Goal: Task Accomplishment & Management: Manage account settings

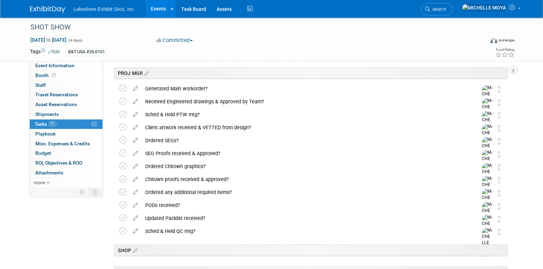
click at [155, 10] on link "Events" at bounding box center [159, 8] width 26 height 17
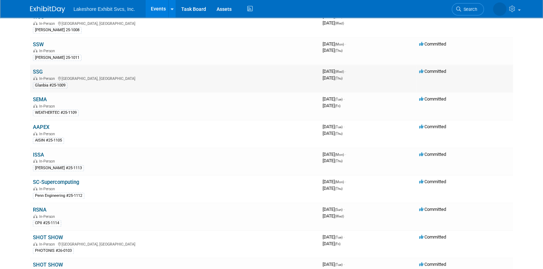
scroll to position [385, 0]
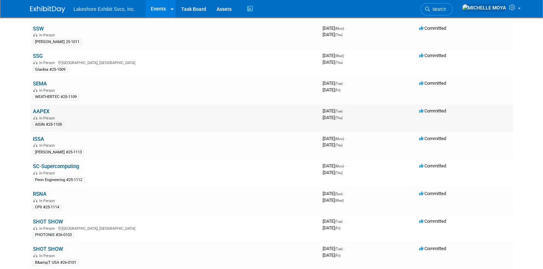
click at [43, 108] on link "AAPEX" at bounding box center [41, 111] width 16 height 6
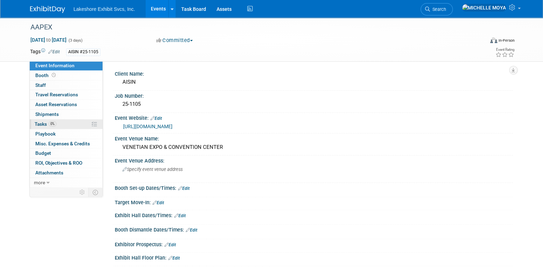
click at [66, 122] on link "0% Tasks 0%" at bounding box center [66, 123] width 73 height 9
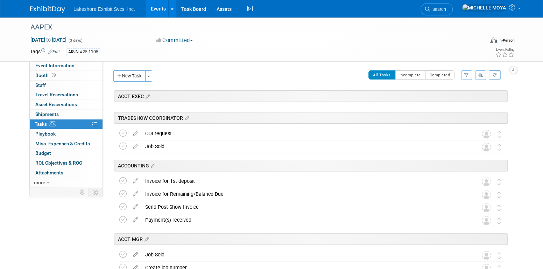
click at [467, 76] on icon "button" at bounding box center [466, 75] width 5 height 4
drag, startPoint x: 441, startPoint y: 104, endPoint x: 439, endPoint y: 98, distance: 6.0
click at [440, 100] on div "-- Select Assignee -- All unassigned tasks Assigned to me Amanda Koss Dave Desa…" at bounding box center [438, 103] width 58 height 23
click at [443, 95] on select "-- Select Assignee -- All unassigned tasks Assigned to me Amanda Koss Dave Desa…" at bounding box center [438, 97] width 58 height 10
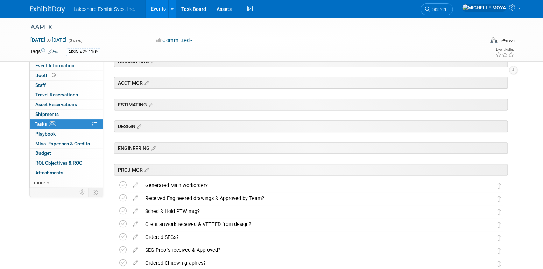
scroll to position [210, 0]
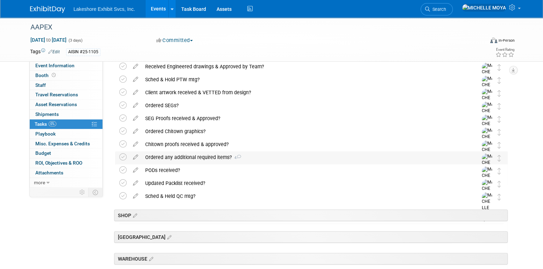
click at [208, 157] on div "Ordered any additional required items? 4" at bounding box center [305, 157] width 326 height 12
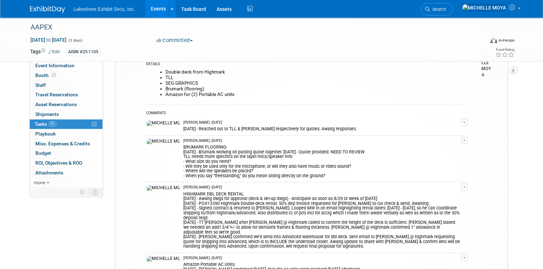
scroll to position [350, 0]
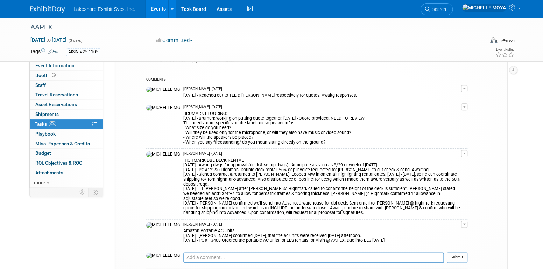
click at [155, 10] on link "Events" at bounding box center [159, 8] width 26 height 17
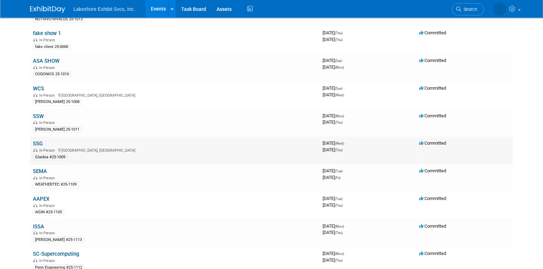
scroll to position [315, 0]
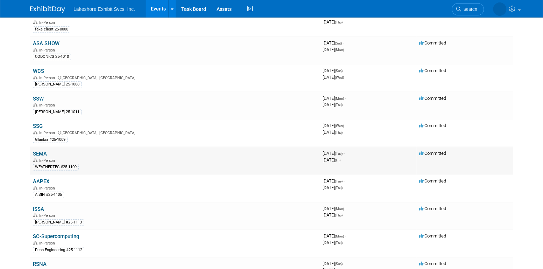
click at [41, 150] on link "SEMA" at bounding box center [40, 153] width 14 height 6
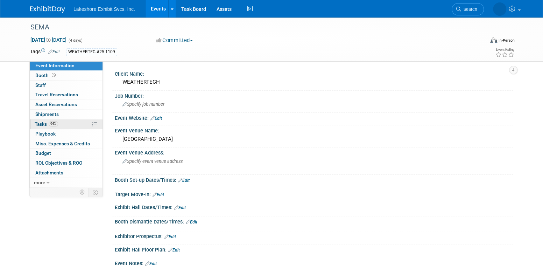
click at [56, 125] on span "94%" at bounding box center [53, 123] width 9 height 5
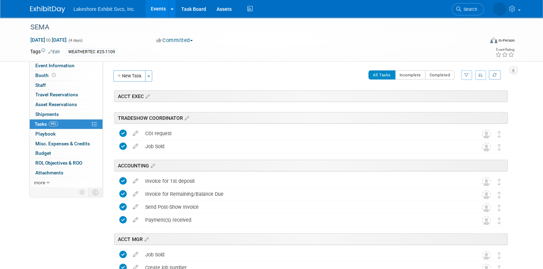
click at [472, 72] on div "Client Name: WEATHERTECH Job Number: Specify job number Event Website: Edit Eve…" at bounding box center [308, 124] width 410 height 126
drag, startPoint x: 468, startPoint y: 72, endPoint x: 460, endPoint y: 82, distance: 12.6
click at [468, 73] on icon "button" at bounding box center [466, 75] width 5 height 4
click at [451, 95] on select "-- Select Assignee -- All unassigned tasks Assigned to me Amanda Koss Dave Desa…" at bounding box center [438, 97] width 58 height 10
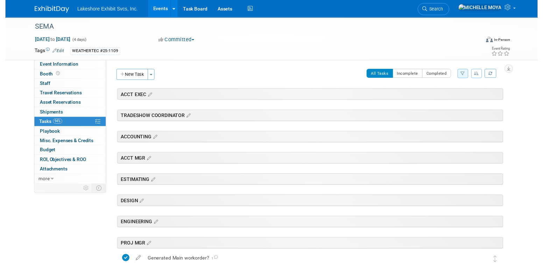
scroll to position [175, 0]
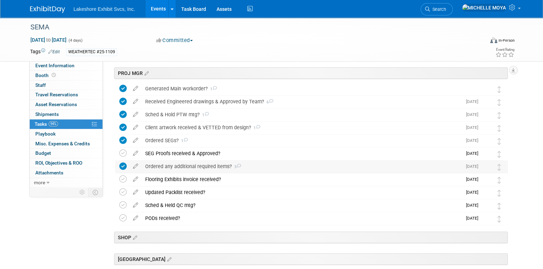
click at [207, 162] on div "Ordered any additional required items? 3" at bounding box center [302, 166] width 320 height 12
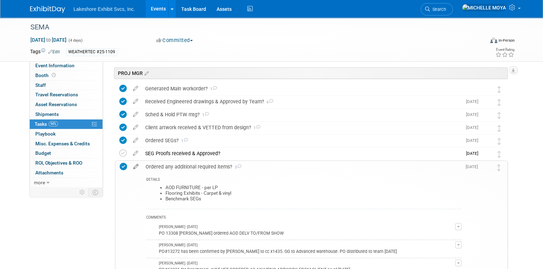
click at [135, 167] on icon at bounding box center [136, 165] width 12 height 9
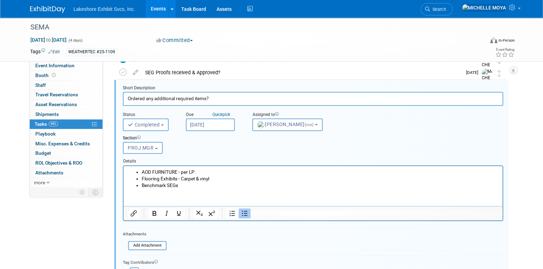
scroll to position [268, 0]
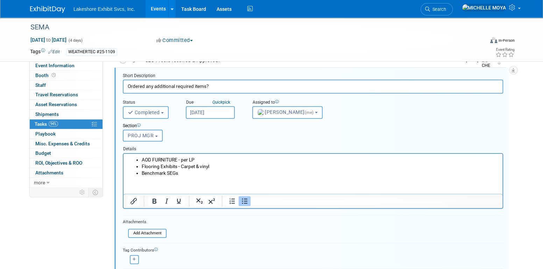
click at [183, 173] on li "Benchmark SEGs" at bounding box center [320, 172] width 357 height 7
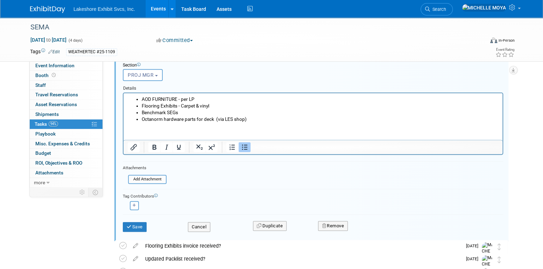
scroll to position [327, 0]
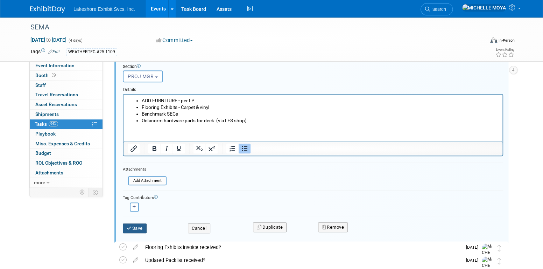
click at [139, 225] on button "Save" at bounding box center [135, 228] width 24 height 10
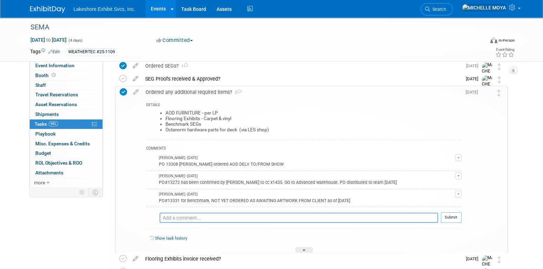
scroll to position [292, 0]
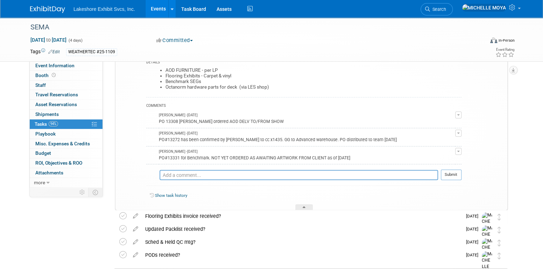
click at [457, 114] on span "button" at bounding box center [458, 114] width 3 height 1
click at [447, 123] on link "Edit Comment" at bounding box center [433, 125] width 55 height 10
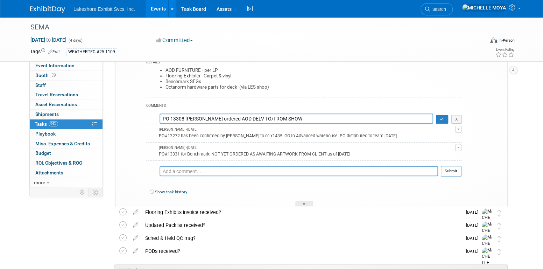
click at [162, 116] on textarea "PO 13308 Layne ordered AOD DELV TO/FROM SHOW" at bounding box center [297, 118] width 274 height 10
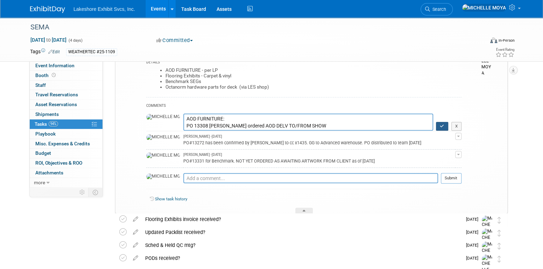
type textarea "AOD FURNITURE: PO 13308 Layne ordered AOD DELV TO/FROM SHOW"
click at [441, 125] on icon "button" at bounding box center [442, 126] width 5 height 4
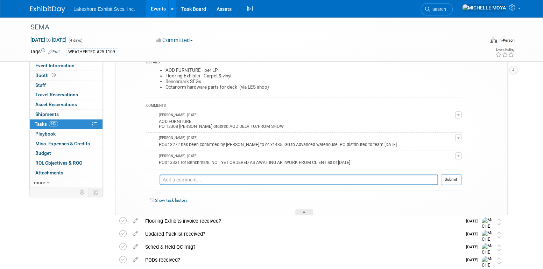
click at [458, 139] on button "button" at bounding box center [458, 137] width 6 height 7
click at [443, 146] on link "Edit Comment" at bounding box center [433, 148] width 55 height 10
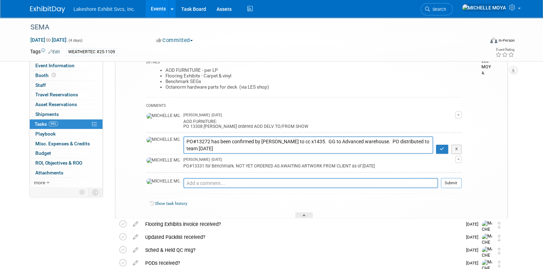
click at [183, 141] on textarea "PO#13272 has been confirmed by Ashley chargg to cc x1435. GG to Advanced wareho…" at bounding box center [308, 144] width 250 height 17
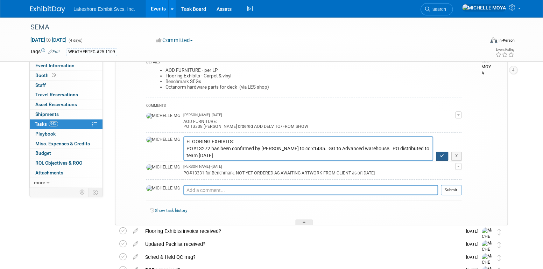
type textarea "FLOORING EXHIBITS: PO#13272 has been confirmed by Ashley chargg to cc x1435. GG…"
click at [443, 154] on icon "button" at bounding box center [442, 156] width 5 height 4
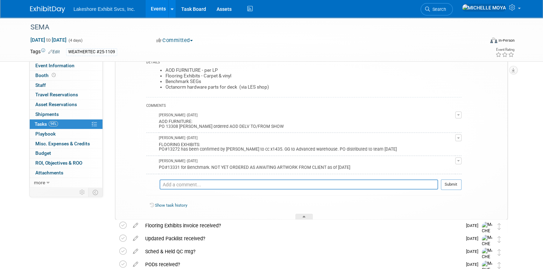
click at [190, 168] on div "PO#13331 for Benchmark. NOT YET ORDERED AS AWAITING ARTWORK FROM CLIENT as of 8…" at bounding box center [307, 166] width 296 height 7
click at [459, 160] on span "button" at bounding box center [458, 160] width 3 height 1
click at [443, 179] on li "Remove" at bounding box center [433, 180] width 55 height 9
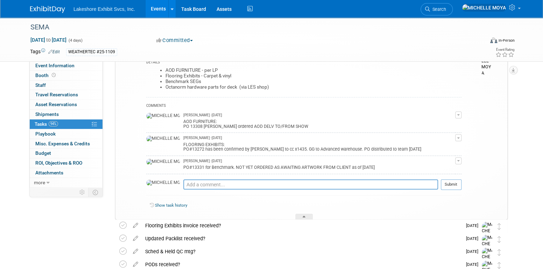
click at [458, 161] on button "button" at bounding box center [458, 160] width 6 height 7
click at [428, 182] on button "Remove" at bounding box center [424, 180] width 30 height 9
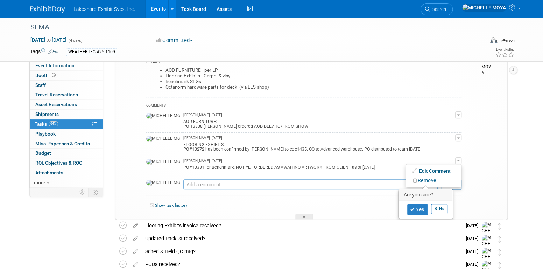
click at [370, 170] on td "MICHELLE MOYA - 29 days ago PO#13331 for Benchmark. NOT YET ORDERED AS AWAITING…" at bounding box center [319, 164] width 272 height 18
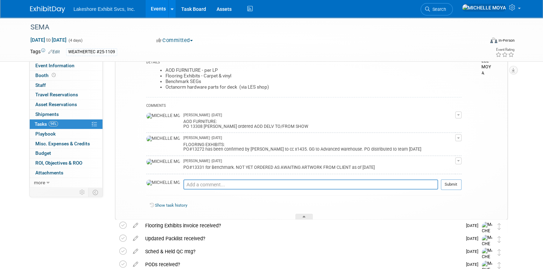
click at [368, 168] on div "PO#13331 for Benchmark. NOT YET ORDERED AS AWAITING ARTWORK FROM CLIENT as of 8…" at bounding box center [319, 166] width 272 height 7
click at [457, 161] on button "button" at bounding box center [458, 160] width 6 height 7
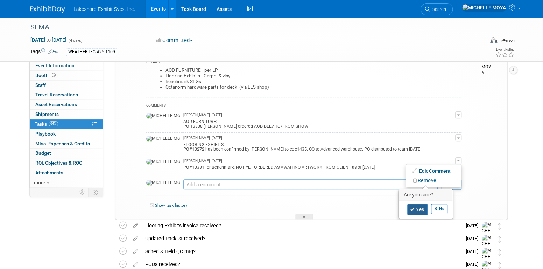
click at [420, 202] on div "Yes No" at bounding box center [426, 208] width 54 height 17
click at [415, 205] on link "Yes" at bounding box center [417, 209] width 20 height 11
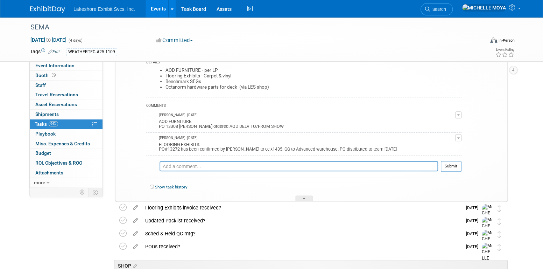
scroll to position [222, 0]
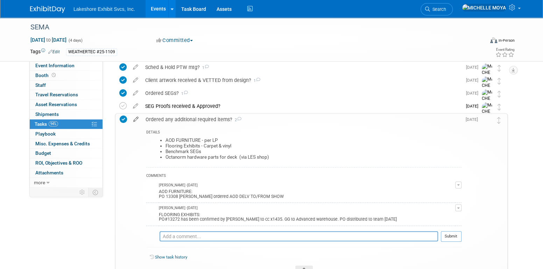
click at [134, 118] on icon at bounding box center [136, 117] width 12 height 9
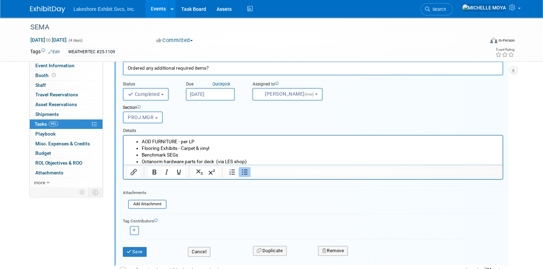
scroll to position [303, 0]
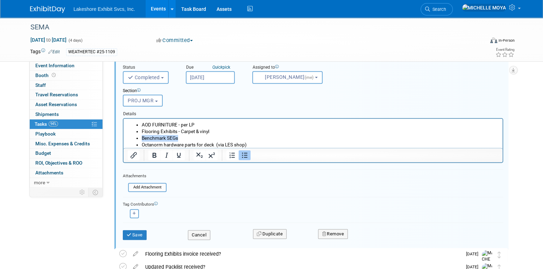
drag, startPoint x: 192, startPoint y: 137, endPoint x: 139, endPoint y: 128, distance: 53.8
click at [142, 135] on li "Benchmark SEGs" at bounding box center [320, 137] width 357 height 7
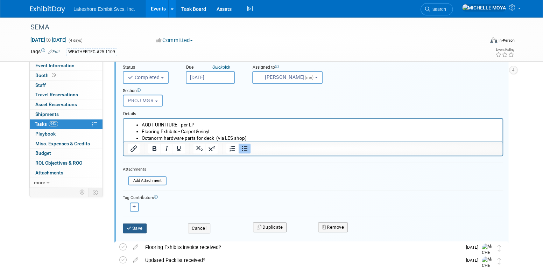
click at [130, 226] on icon "submit" at bounding box center [130, 228] width 6 height 5
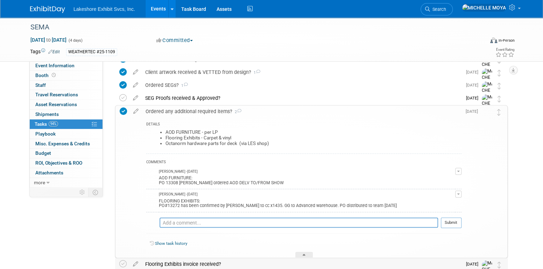
scroll to position [198, 0]
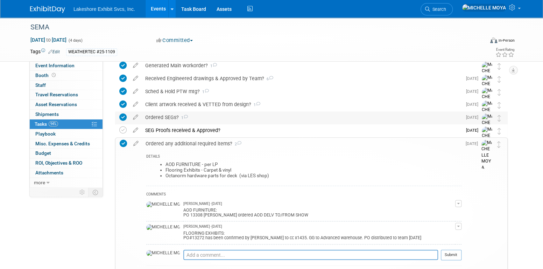
click at [169, 116] on div "Ordered SEGs? 1" at bounding box center [302, 117] width 320 height 12
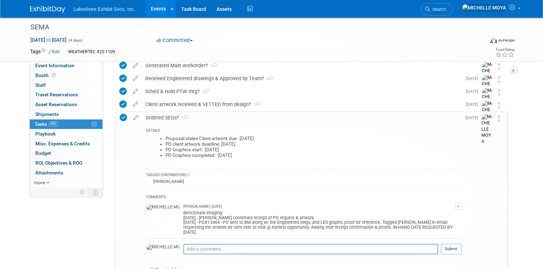
click at [169, 116] on div "Ordered SEGs? 1" at bounding box center [301, 118] width 319 height 12
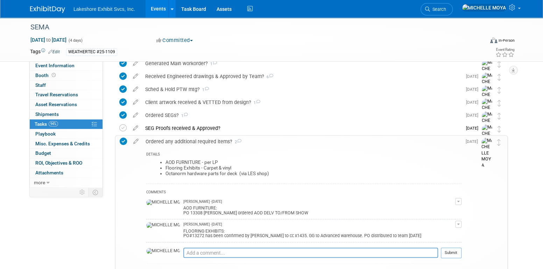
scroll to position [268, 0]
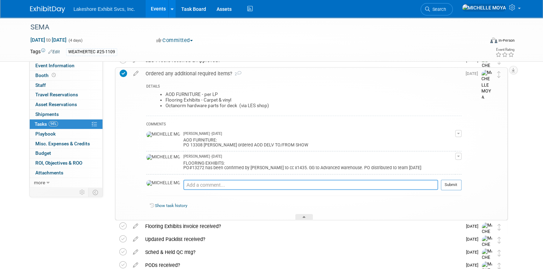
click at [212, 182] on textarea at bounding box center [310, 184] width 255 height 10
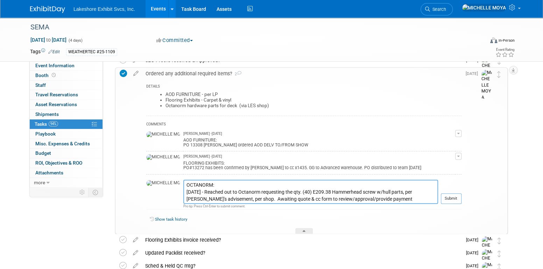
type textarea "OCTANORM: 9.09.25 - Reached out to Octanorm requesting the qty. (40) E209.38 Ha…"
click at [452, 190] on td "Submit" at bounding box center [449, 194] width 23 height 30
click at [452, 194] on button "Submit" at bounding box center [451, 198] width 21 height 10
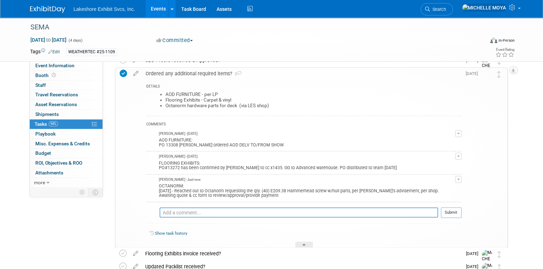
click at [126, 72] on icon at bounding box center [123, 73] width 7 height 7
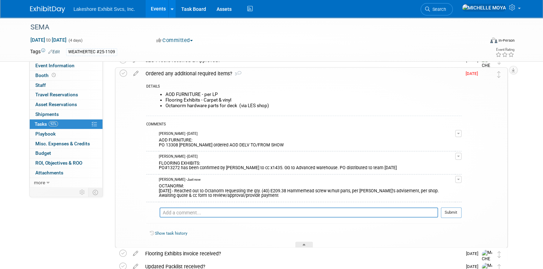
click at [199, 70] on div "Ordered any additional required items? 3" at bounding box center [301, 74] width 319 height 12
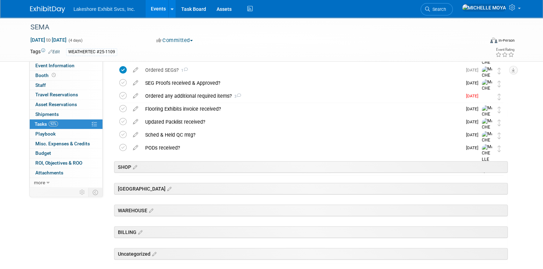
scroll to position [233, 0]
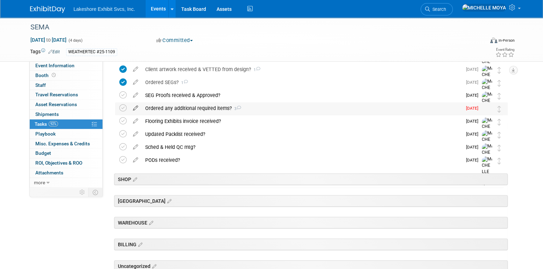
click at [138, 108] on icon at bounding box center [135, 106] width 12 height 9
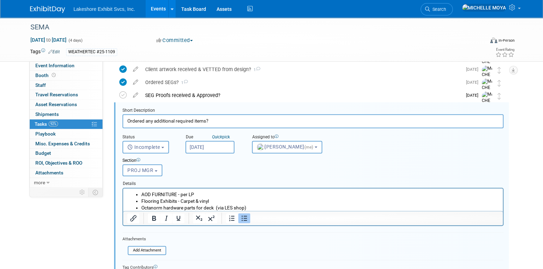
scroll to position [233, 0]
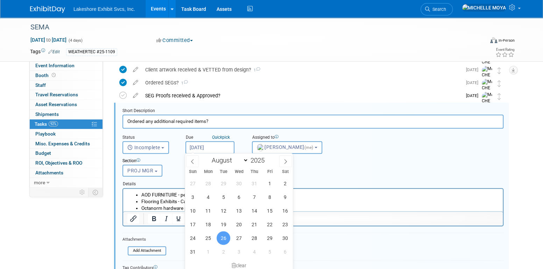
click at [212, 146] on input "Aug 26, 2025" at bounding box center [209, 147] width 49 height 13
click at [243, 159] on select "January February March April May June July August September October November De…" at bounding box center [228, 160] width 40 height 9
select select "8"
click at [208, 156] on select "January February March April May June July August September October November De…" at bounding box center [228, 160] width 40 height 9
click at [257, 195] on span "11" at bounding box center [254, 197] width 14 height 14
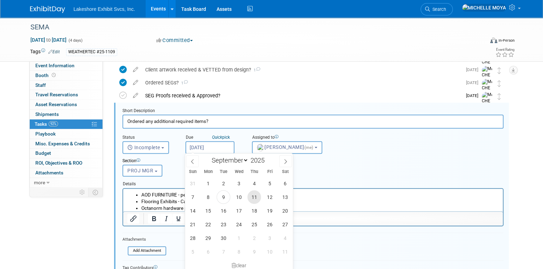
type input "Sep 11, 2025"
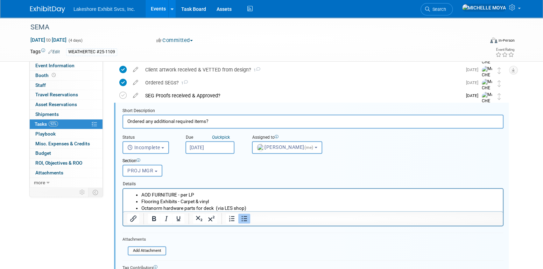
scroll to position [268, 0]
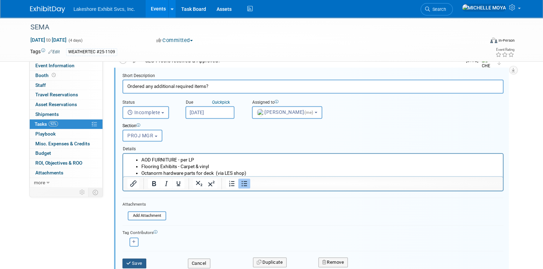
click at [139, 262] on button "Save" at bounding box center [134, 263] width 24 height 10
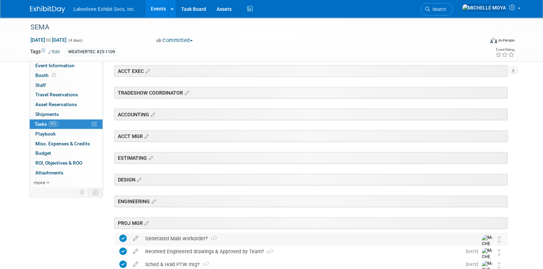
scroll to position [35, 0]
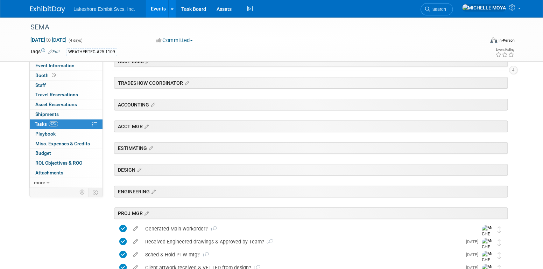
click at [164, 9] on link "Events" at bounding box center [159, 8] width 26 height 17
